Goal: Task Accomplishment & Management: Manage account settings

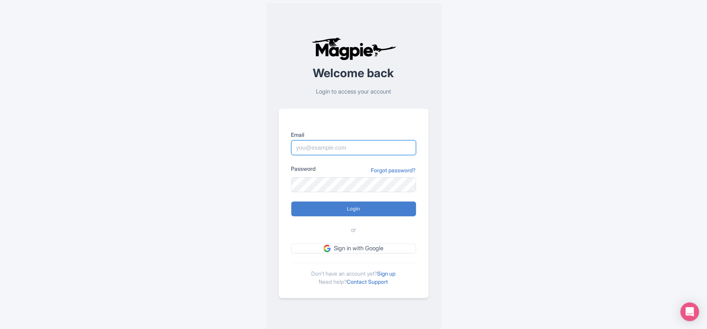
click at [337, 149] on input "Email" at bounding box center [353, 147] width 125 height 15
type input "luca.novelli@padi.com"
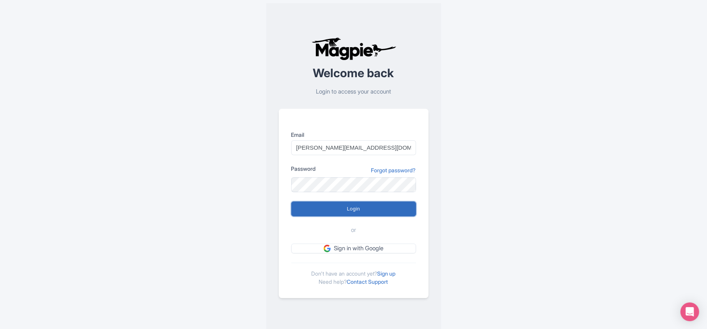
click at [346, 211] on input "Login" at bounding box center [353, 209] width 125 height 15
type input "Logging in..."
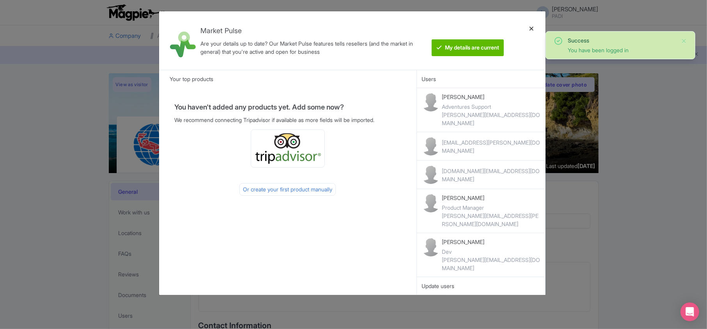
click at [534, 27] on div at bounding box center [531, 41] width 19 height 46
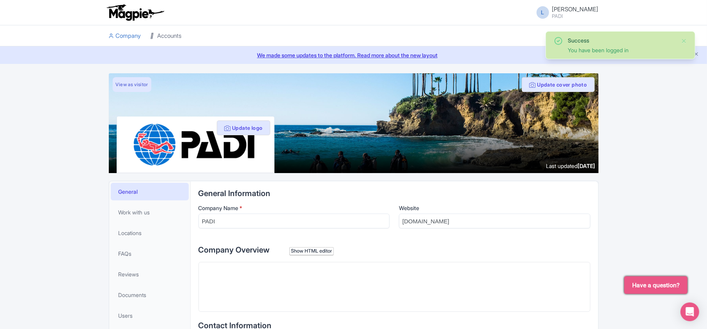
click at [172, 33] on link "Accounts" at bounding box center [165, 35] width 31 height 21
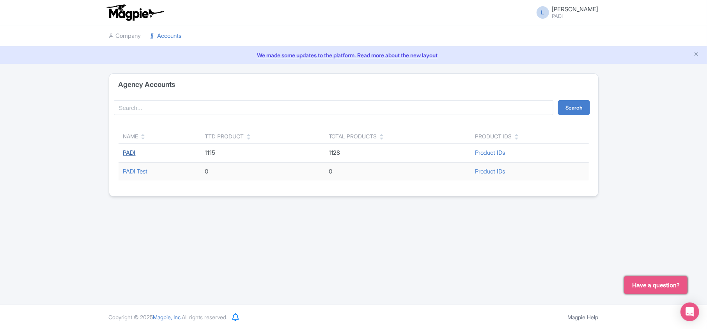
click at [128, 153] on link "PADI" at bounding box center [129, 152] width 12 height 7
click at [147, 263] on div "L Luca Novelli PADI Users Settings Sign out Company Accounts We made some updat…" at bounding box center [353, 152] width 707 height 305
click at [130, 150] on link "PADI" at bounding box center [129, 152] width 12 height 7
click at [122, 152] on td "PADI" at bounding box center [159, 153] width 81 height 19
click at [128, 152] on link "PADI" at bounding box center [129, 152] width 12 height 7
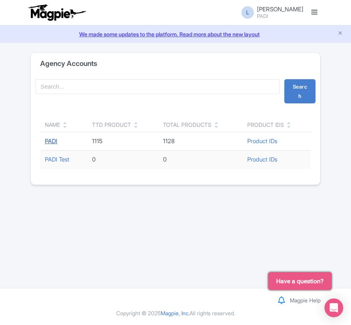
click at [48, 138] on link "PADI" at bounding box center [51, 140] width 12 height 7
click at [50, 141] on link "PADI" at bounding box center [51, 140] width 12 height 7
click at [48, 141] on link "PADI" at bounding box center [51, 140] width 12 height 7
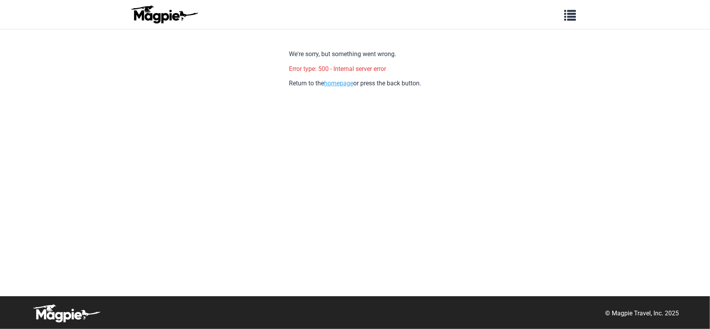
click at [339, 83] on link "homepage" at bounding box center [338, 83] width 29 height 7
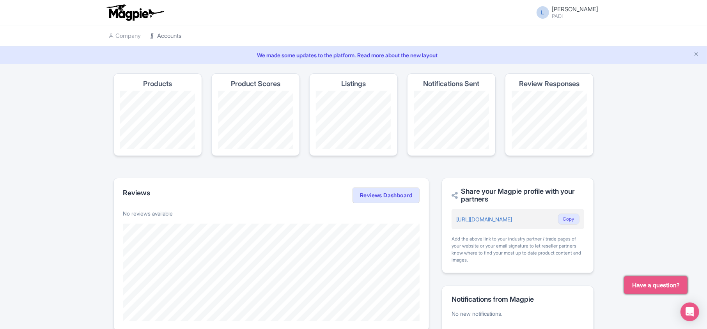
click at [165, 36] on link "Accounts" at bounding box center [165, 35] width 31 height 21
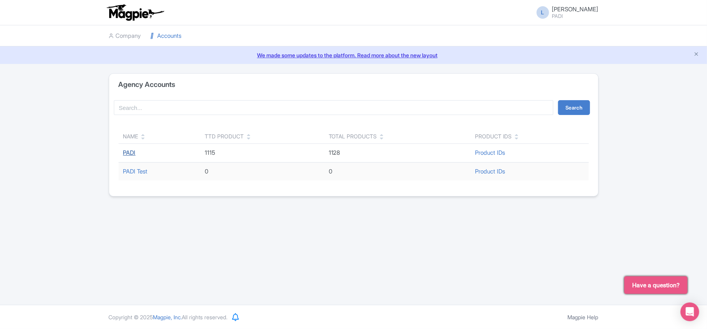
click at [128, 151] on link "PADI" at bounding box center [129, 152] width 12 height 7
click at [138, 173] on link "PADI Test" at bounding box center [135, 171] width 25 height 7
click at [127, 152] on link "PADI" at bounding box center [129, 152] width 12 height 7
click at [300, 265] on div "L Luca Novelli PADI Users Settings Sign out Company Accounts We made some updat…" at bounding box center [353, 152] width 707 height 305
click at [125, 153] on link "PADI" at bounding box center [129, 152] width 12 height 7
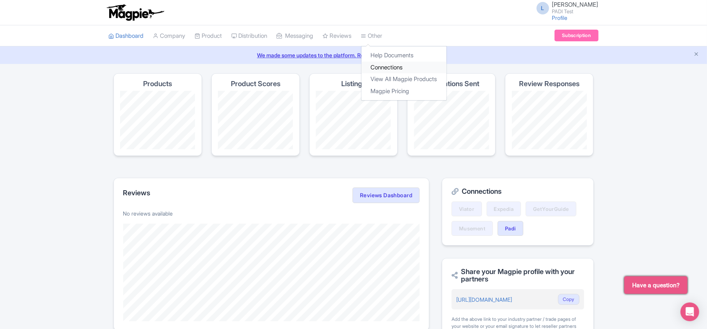
click at [389, 65] on link "Connections" at bounding box center [403, 68] width 85 height 12
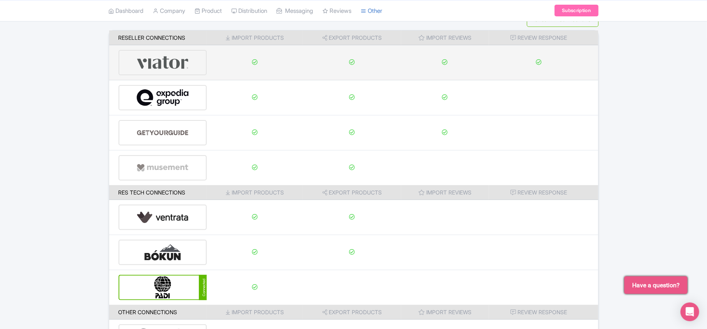
scroll to position [122, 0]
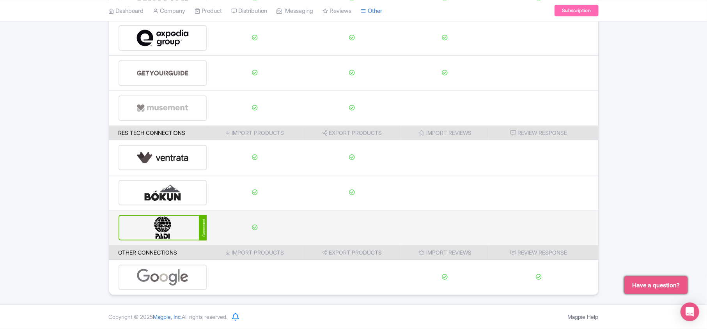
click at [158, 235] on img at bounding box center [162, 228] width 53 height 24
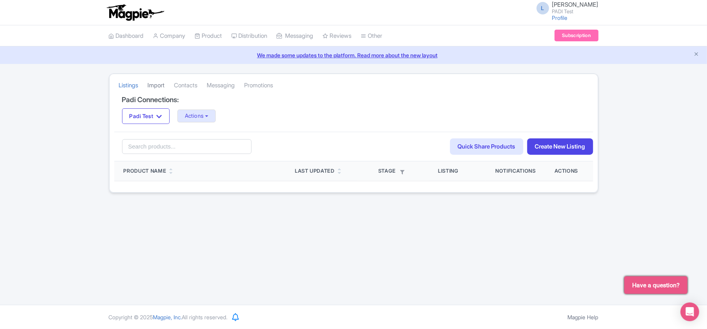
click at [153, 86] on link "Import" at bounding box center [156, 85] width 17 height 21
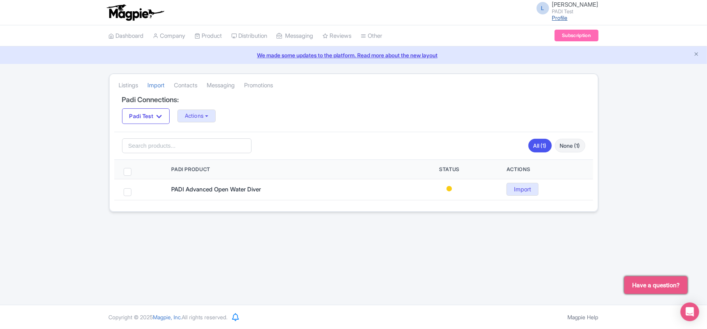
click at [568, 16] on link "Profile" at bounding box center [560, 17] width 16 height 7
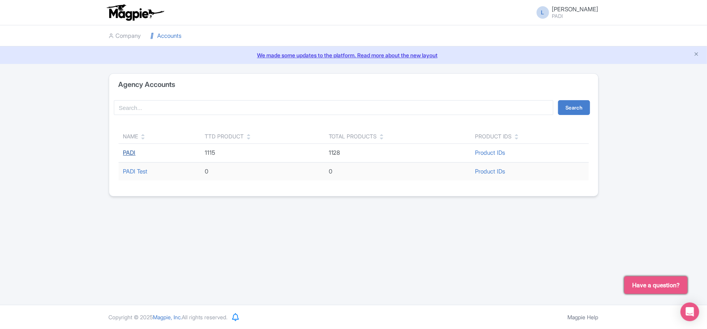
click at [135, 153] on link "PADI" at bounding box center [129, 152] width 12 height 7
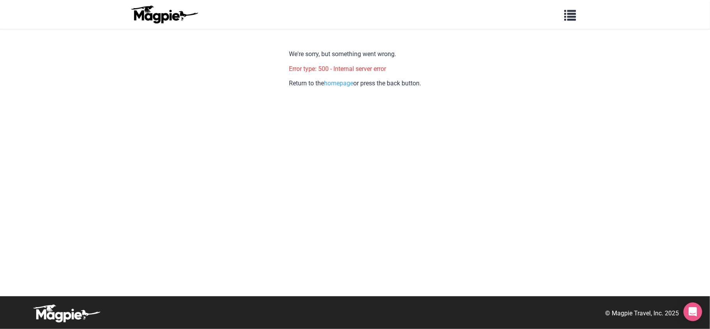
click at [83, 94] on body "Problems we solve Products Content Management and Distribution Magpie for Resel…" at bounding box center [355, 164] width 710 height 329
